Goal: Find specific page/section: Find specific page/section

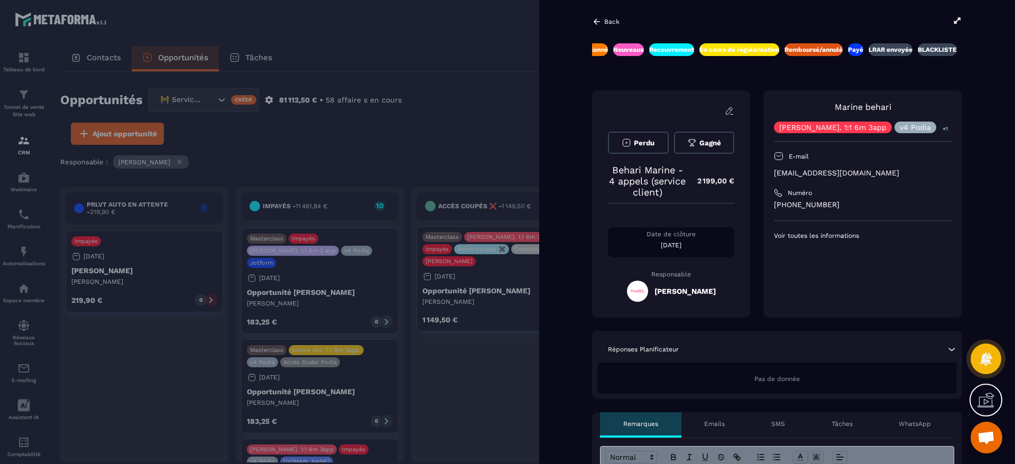
scroll to position [0, 348]
click at [516, 142] on div at bounding box center [507, 232] width 1015 height 464
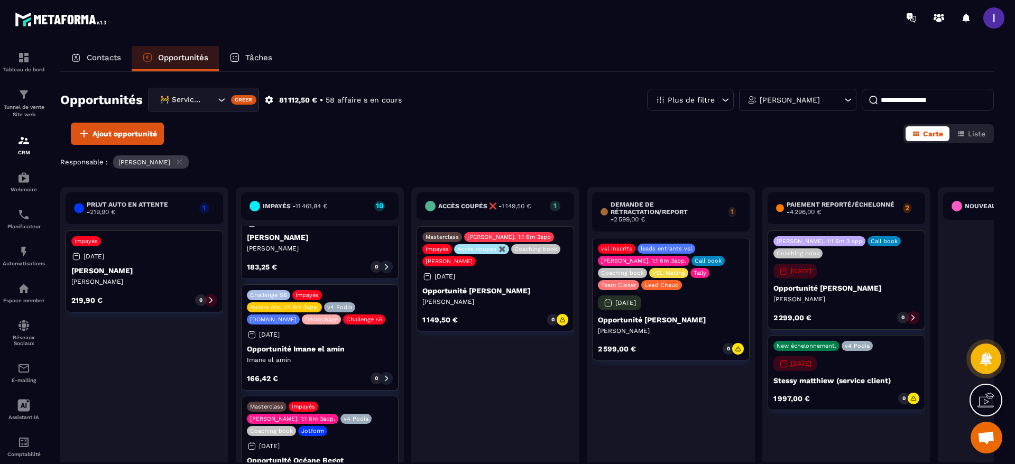
scroll to position [0, 0]
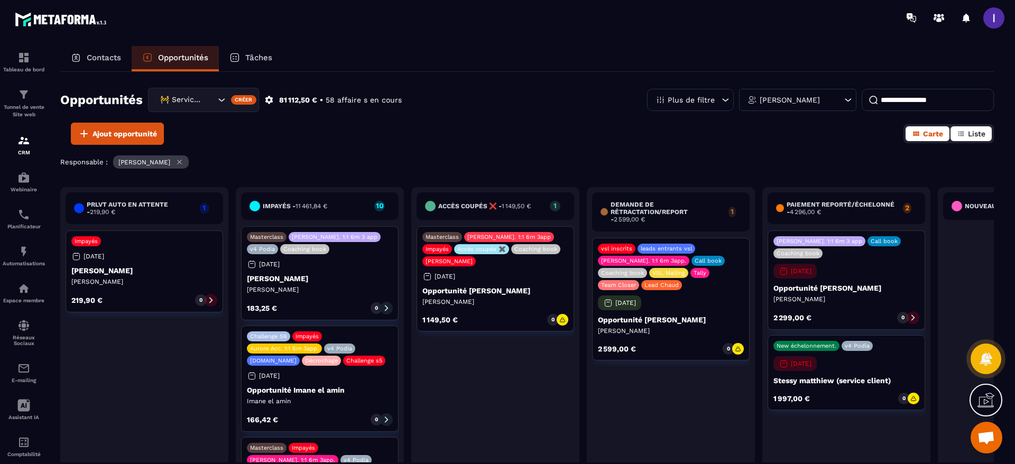
click at [972, 131] on span "Liste" at bounding box center [976, 134] width 17 height 8
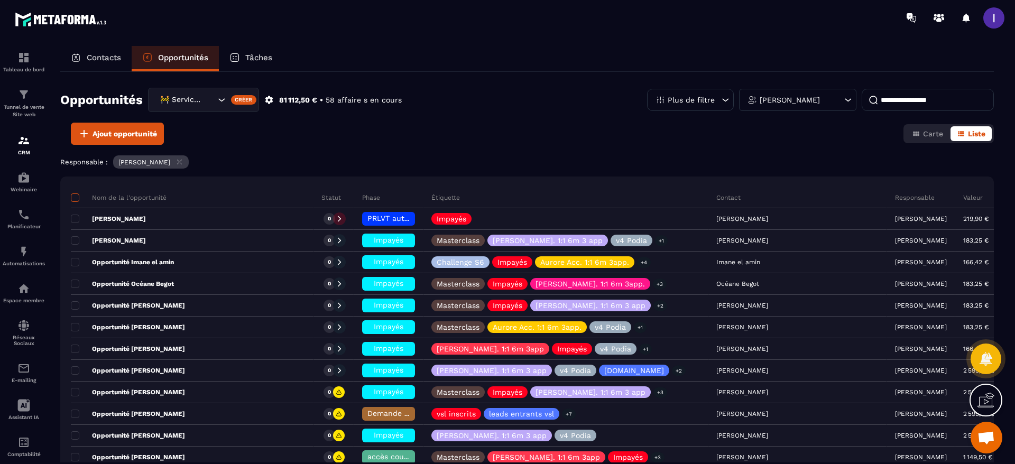
click at [76, 199] on span at bounding box center [75, 197] width 8 height 8
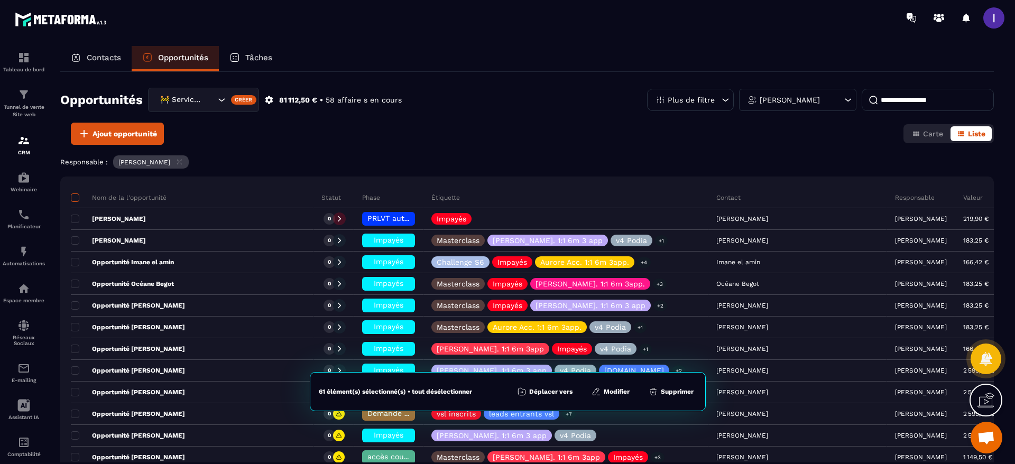
click at [76, 199] on span at bounding box center [75, 197] width 8 height 8
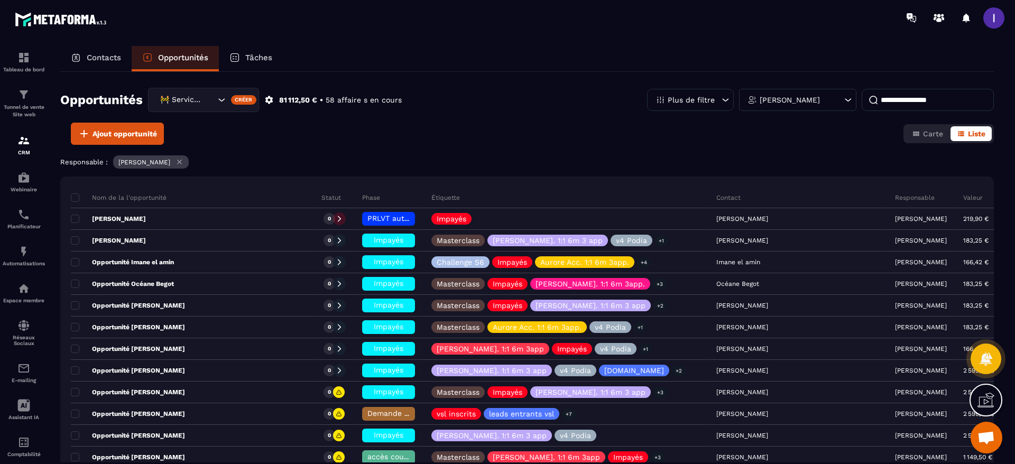
click at [714, 102] on p "Plus de filtre" at bounding box center [691, 99] width 47 height 7
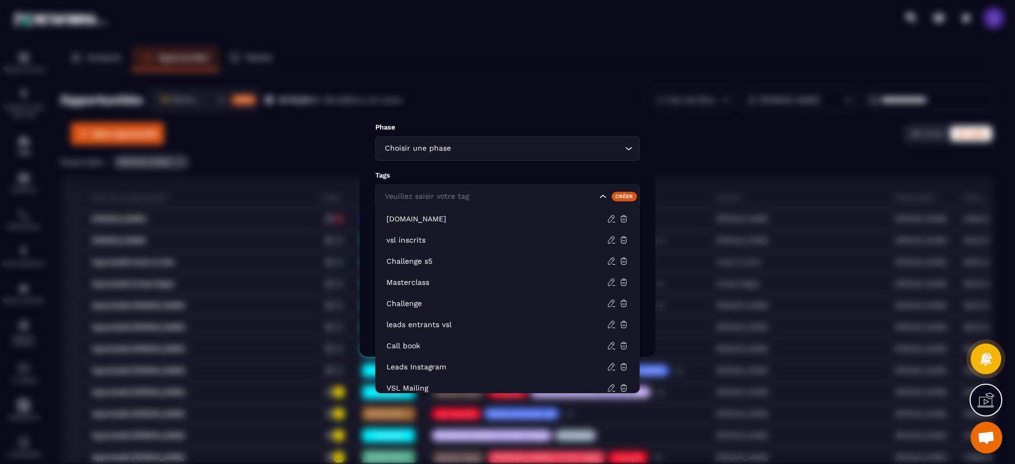
click at [438, 195] on div "Veuillez saisir votre tag" at bounding box center [489, 197] width 217 height 12
click at [438, 195] on input "Search for option" at bounding box center [489, 197] width 215 height 12
click at [472, 150] on input "Search for option" at bounding box center [537, 149] width 169 height 12
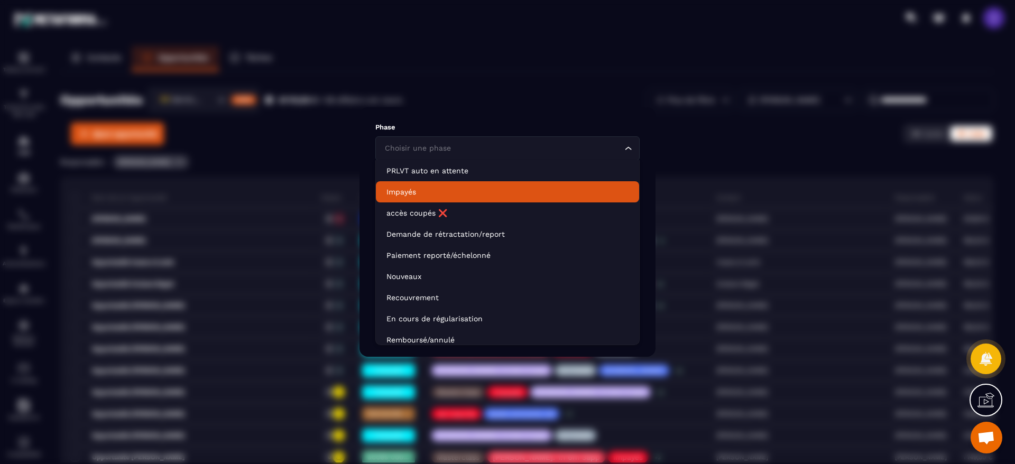
click at [402, 186] on li "Impayés" at bounding box center [507, 191] width 263 height 21
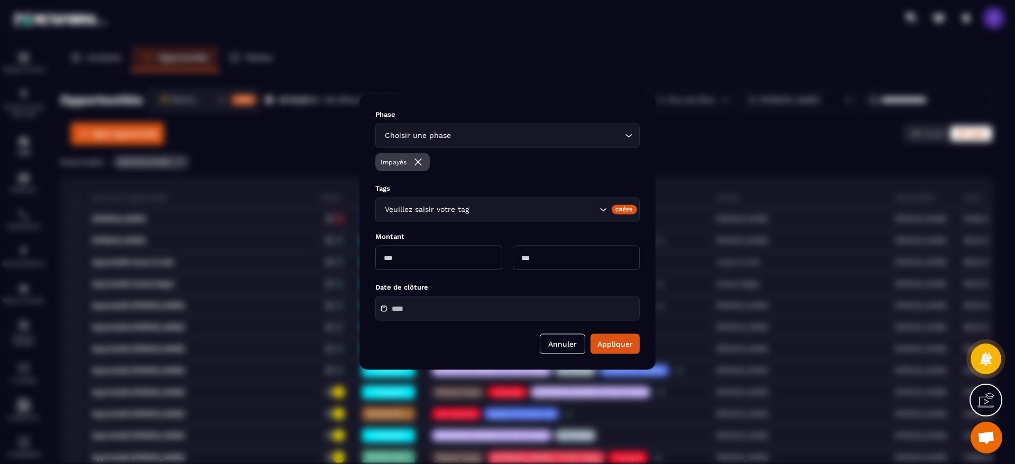
click at [469, 137] on input "Search for option" at bounding box center [537, 136] width 169 height 12
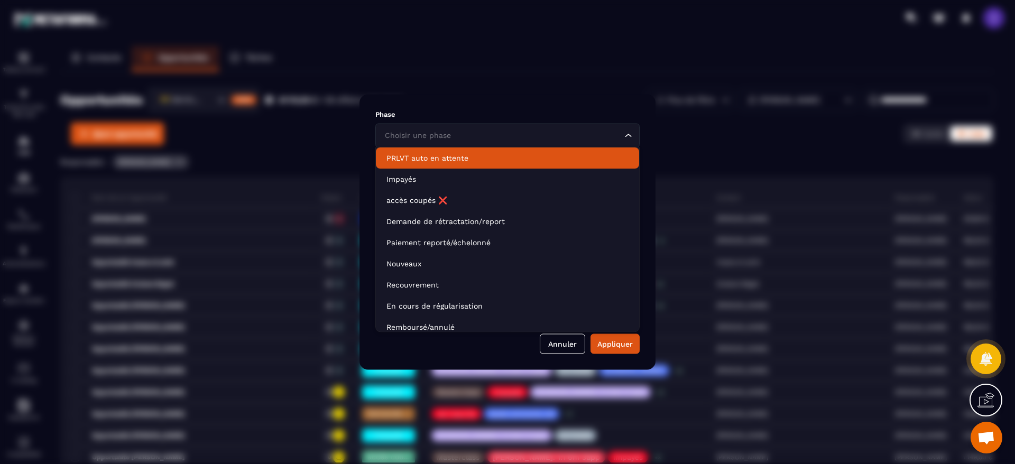
click at [459, 148] on li "PRLVT auto en attente" at bounding box center [507, 157] width 263 height 21
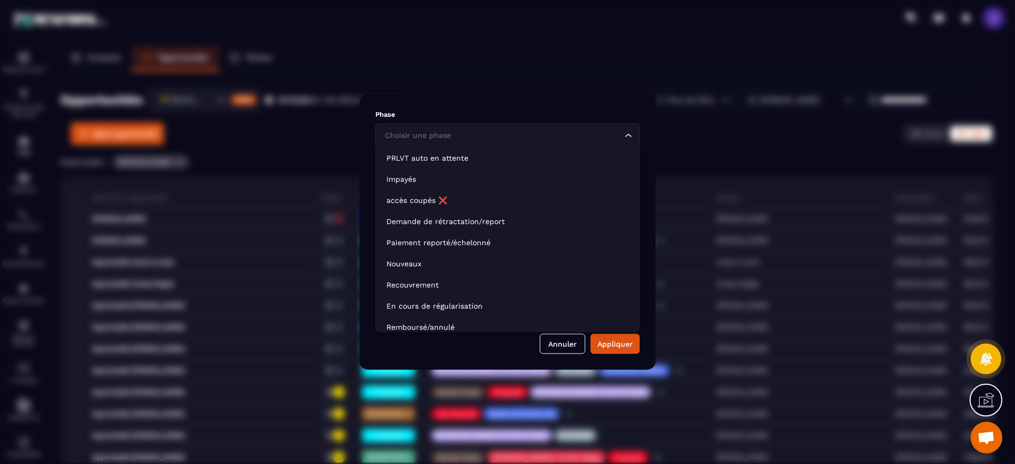
click at [482, 137] on input "Search for option" at bounding box center [502, 136] width 240 height 12
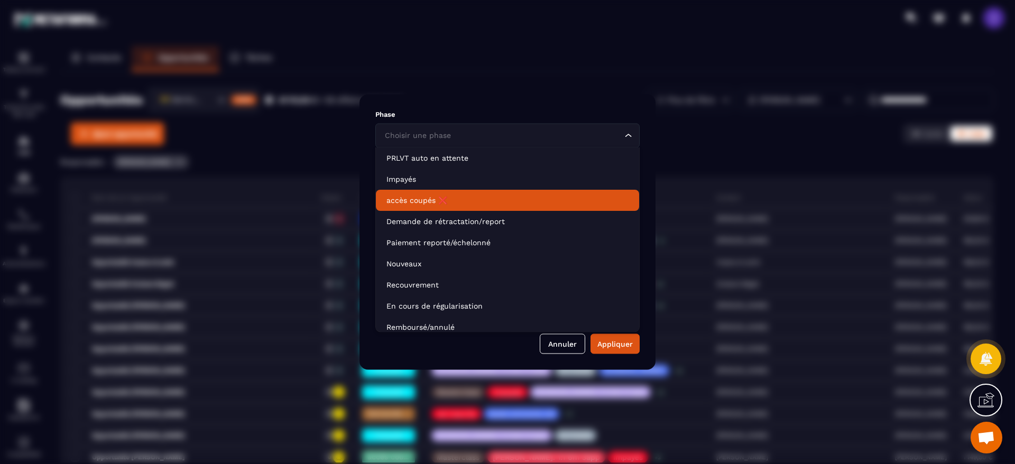
click at [449, 198] on p "accès coupés ❌" at bounding box center [507, 200] width 242 height 11
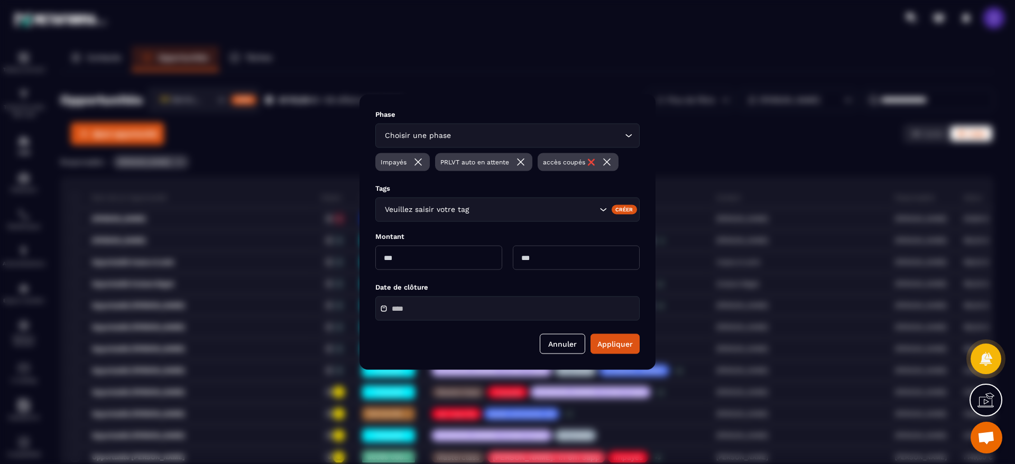
click at [487, 139] on input "Search for option" at bounding box center [537, 136] width 169 height 12
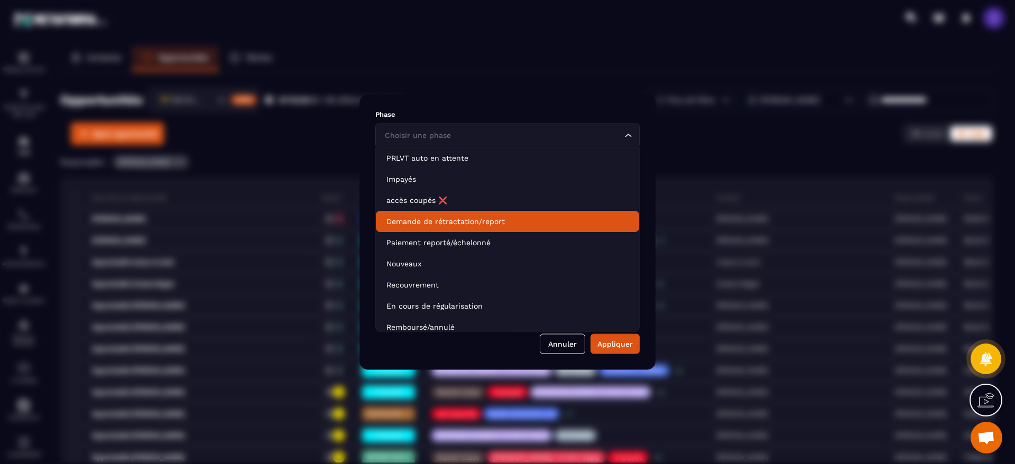
click at [490, 217] on p "Demande de rétractation/report" at bounding box center [507, 221] width 242 height 11
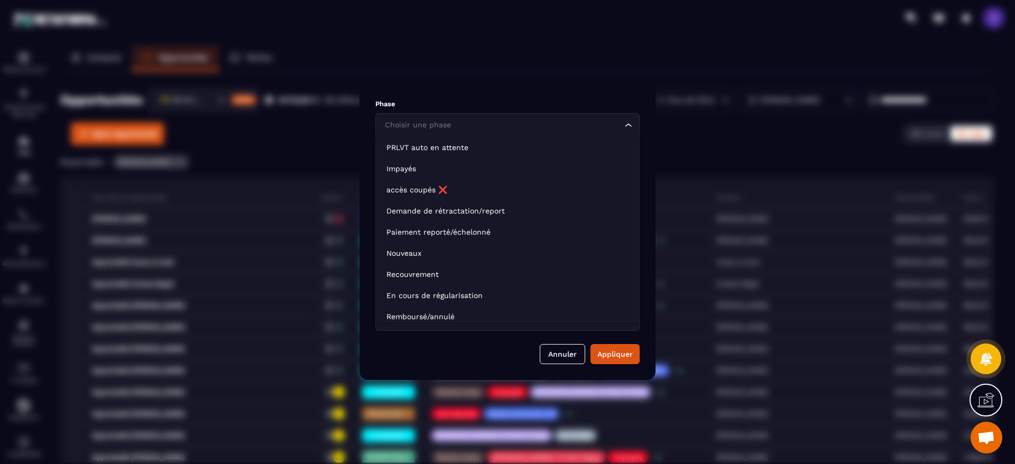
click at [487, 122] on input "Search for option" at bounding box center [502, 125] width 240 height 12
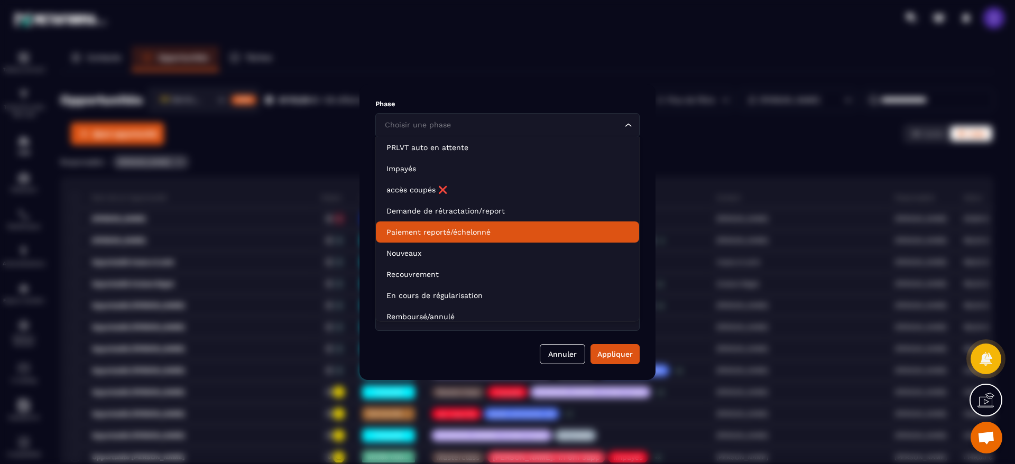
click at [489, 224] on li "Paiement reporté/échelonné" at bounding box center [507, 232] width 263 height 21
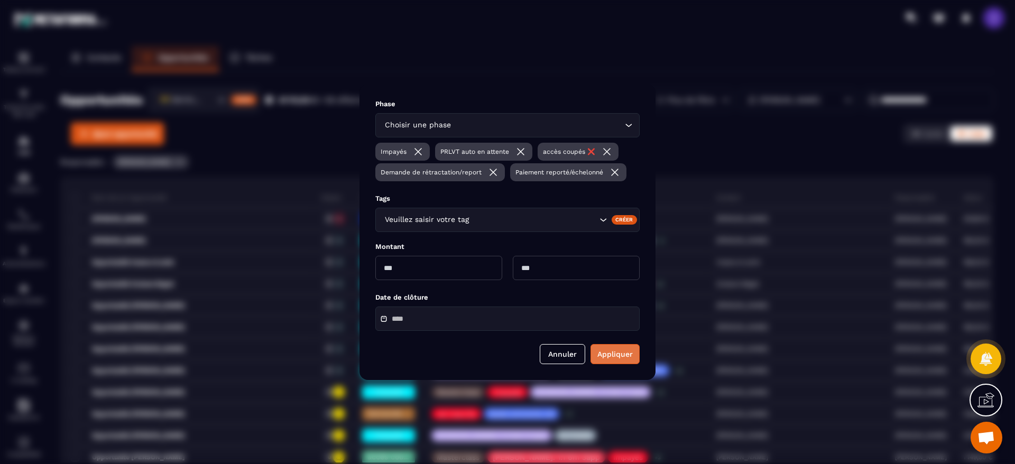
click at [606, 357] on button "Appliquer" at bounding box center [615, 354] width 49 height 20
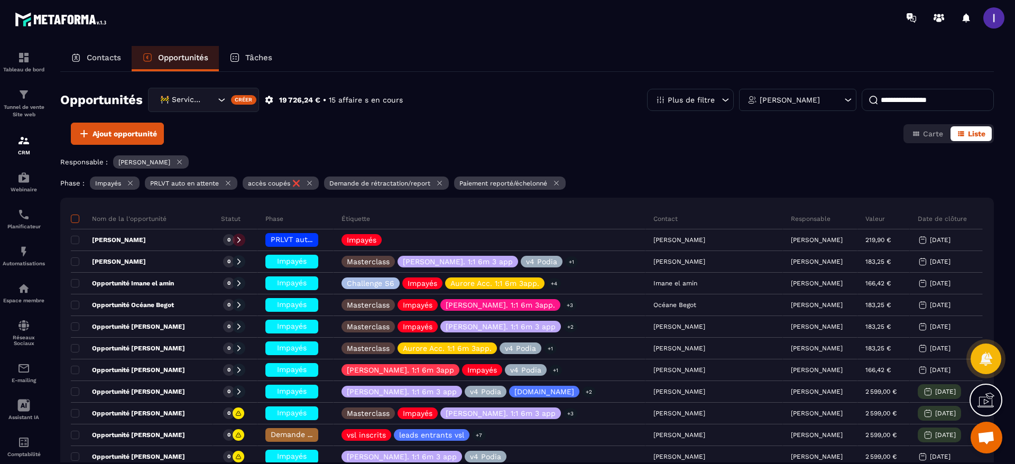
click at [76, 218] on span at bounding box center [75, 219] width 8 height 8
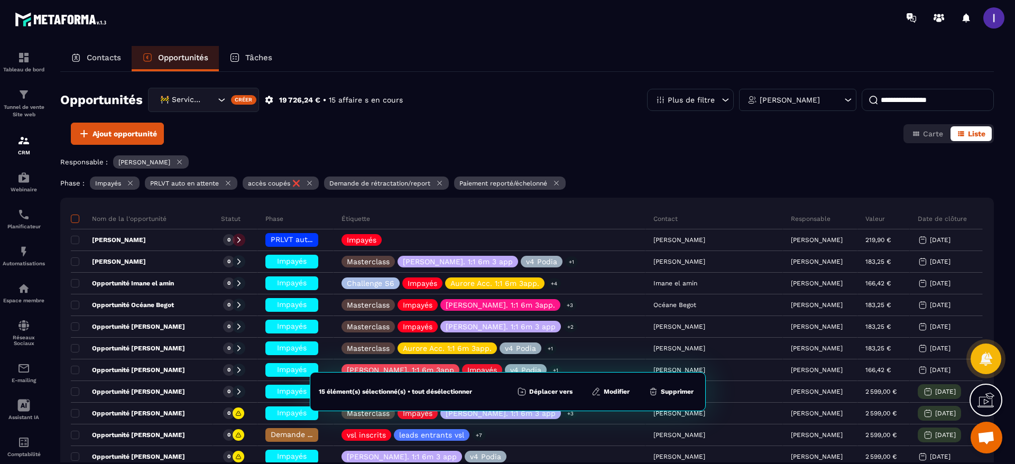
click at [76, 218] on span at bounding box center [75, 219] width 8 height 8
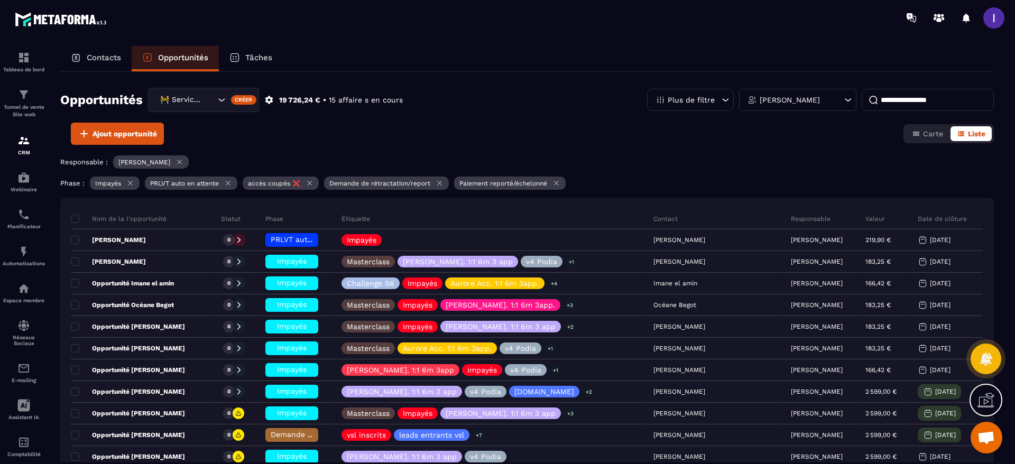
click at [359, 152] on div "Opportunités 🚧 Service Client Créer 19 726,24 € • 15 affaire s en cours Plus de…" at bounding box center [527, 267] width 934 height 391
click at [274, 59] on div "Tâches" at bounding box center [251, 58] width 64 height 25
